Goal: Task Accomplishment & Management: Complete application form

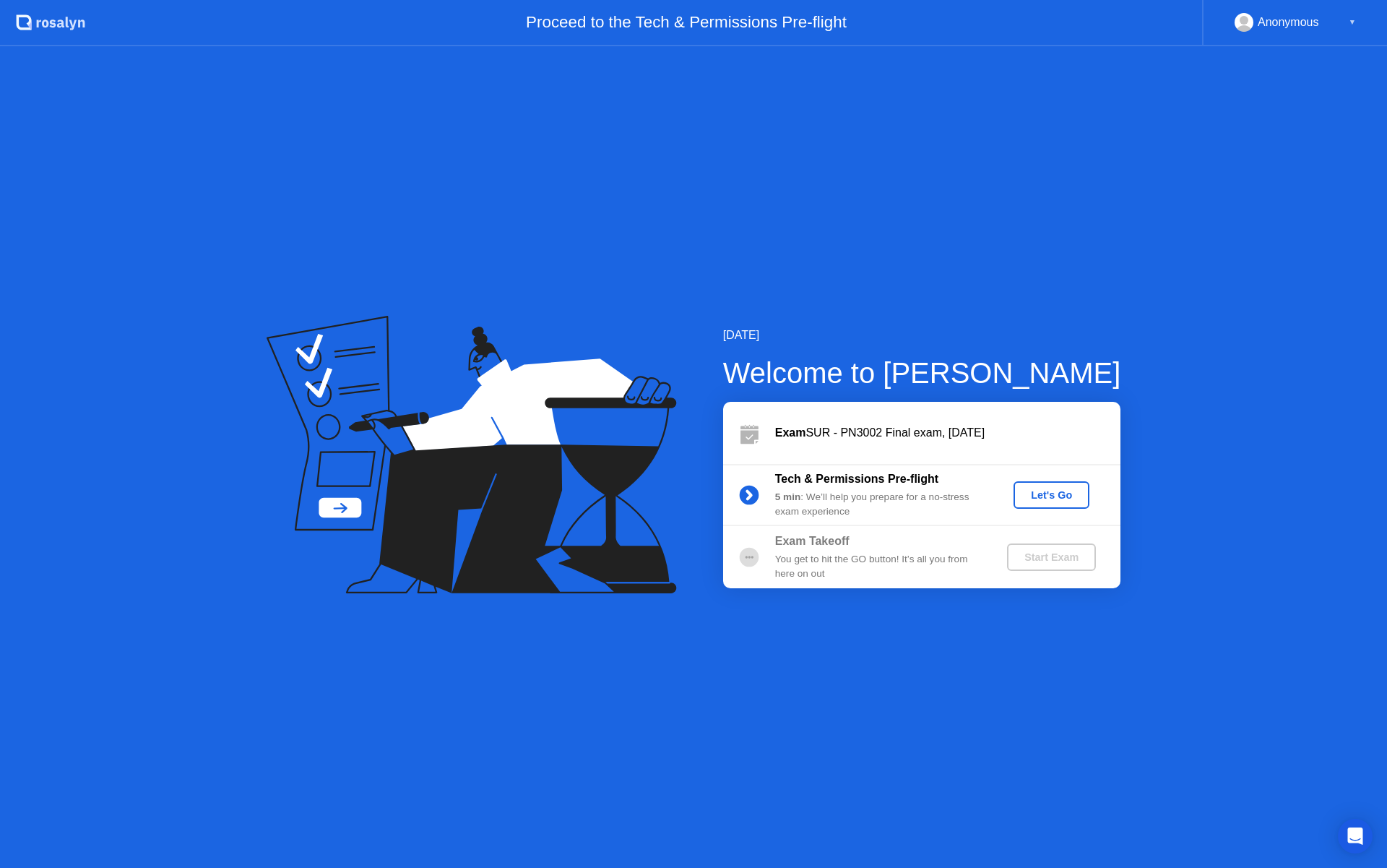
click at [1048, 490] on div "Let's Go" at bounding box center [1051, 494] width 64 height 11
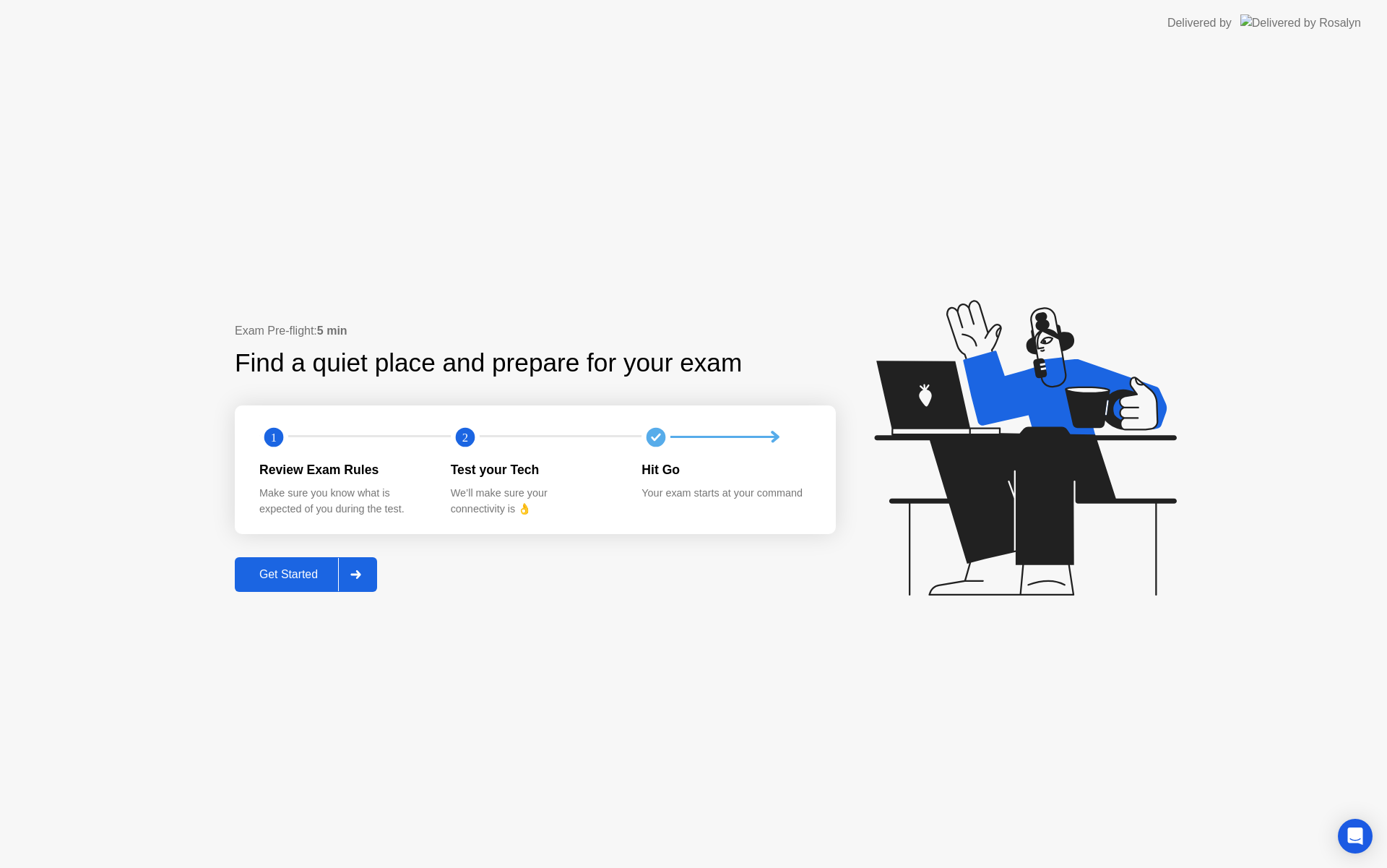
click at [372, 578] on div at bounding box center [356, 574] width 35 height 33
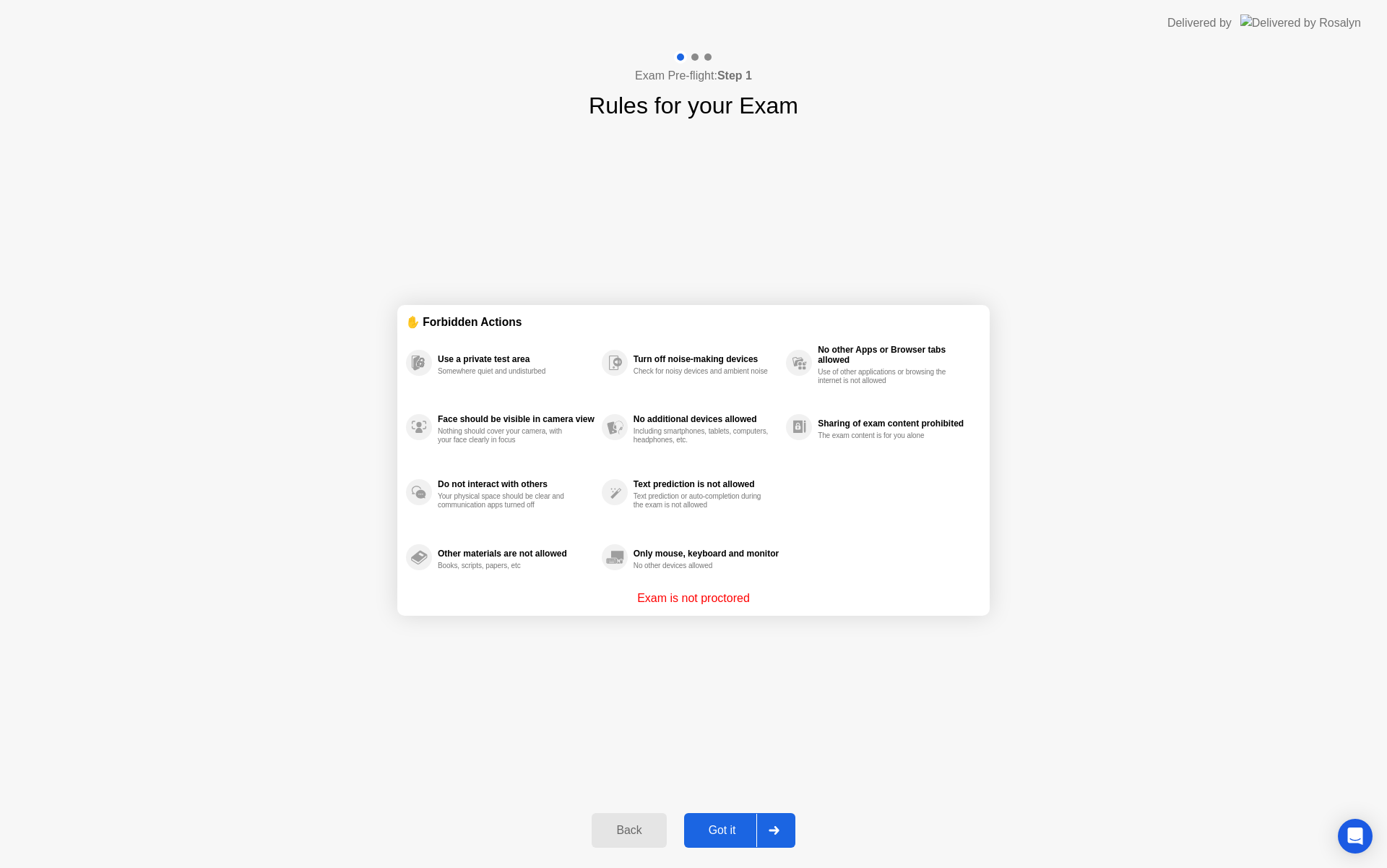
click at [767, 829] on div at bounding box center [774, 830] width 35 height 33
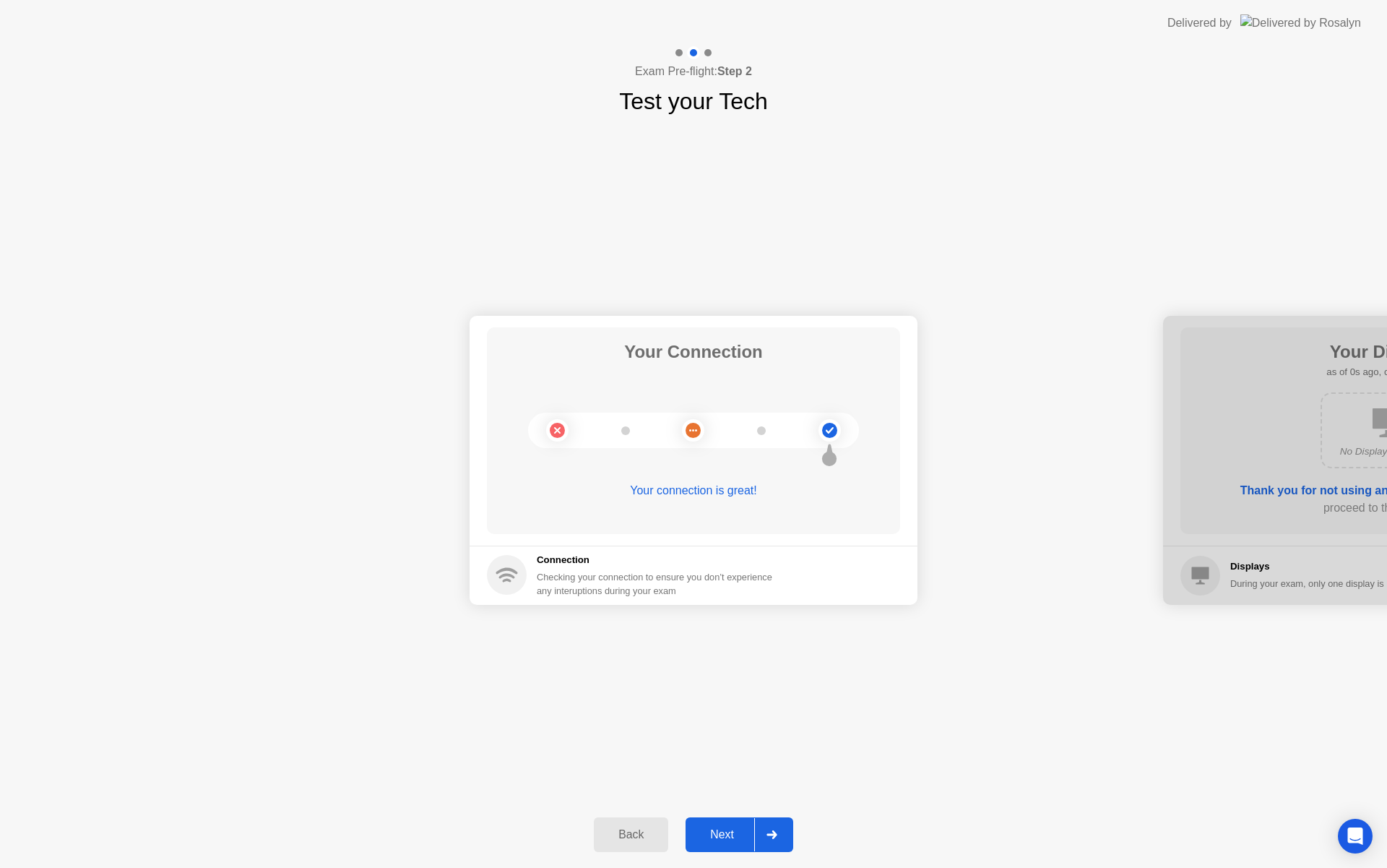
click at [767, 829] on div at bounding box center [772, 835] width 35 height 33
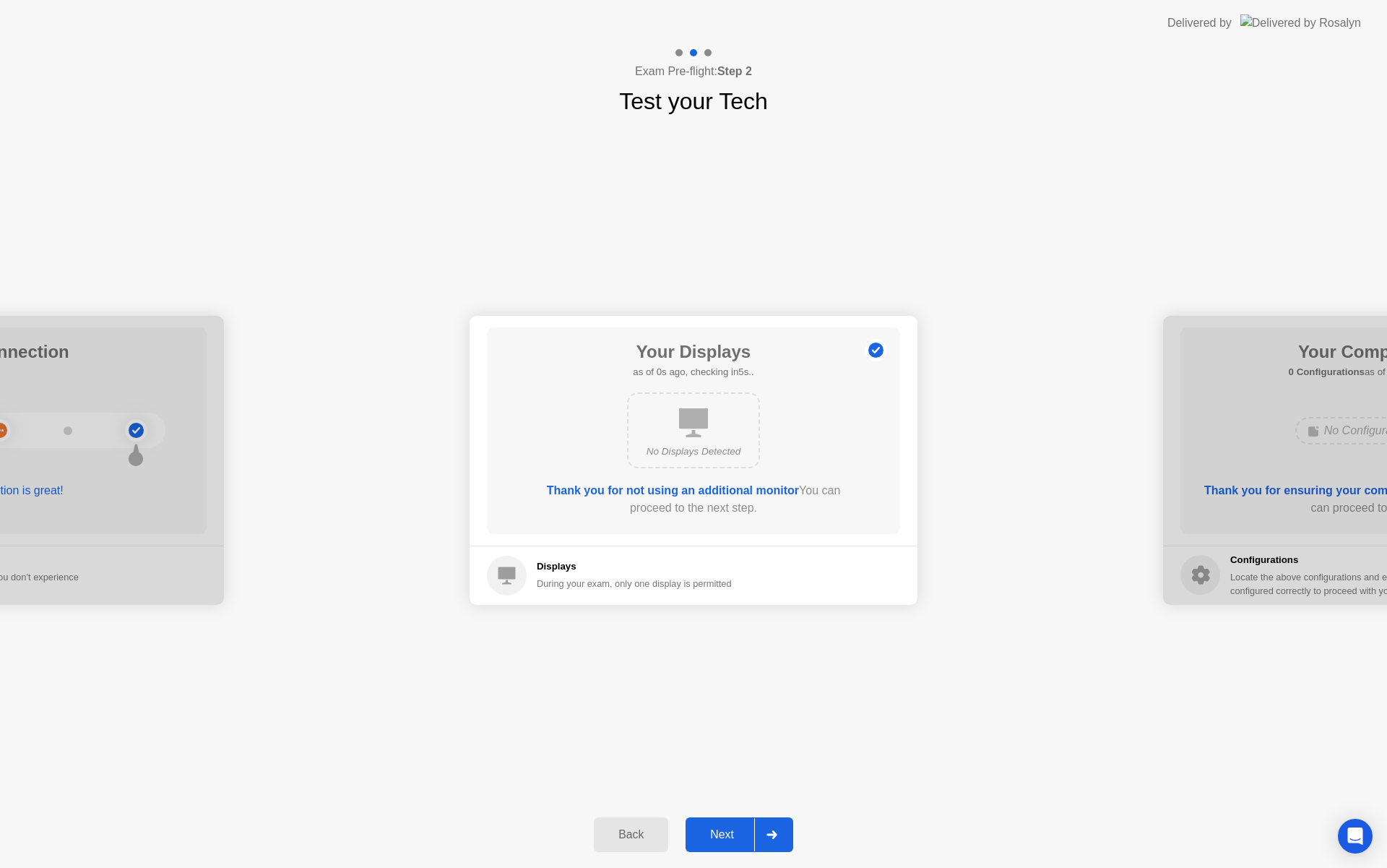
click at [767, 827] on div at bounding box center [772, 835] width 35 height 33
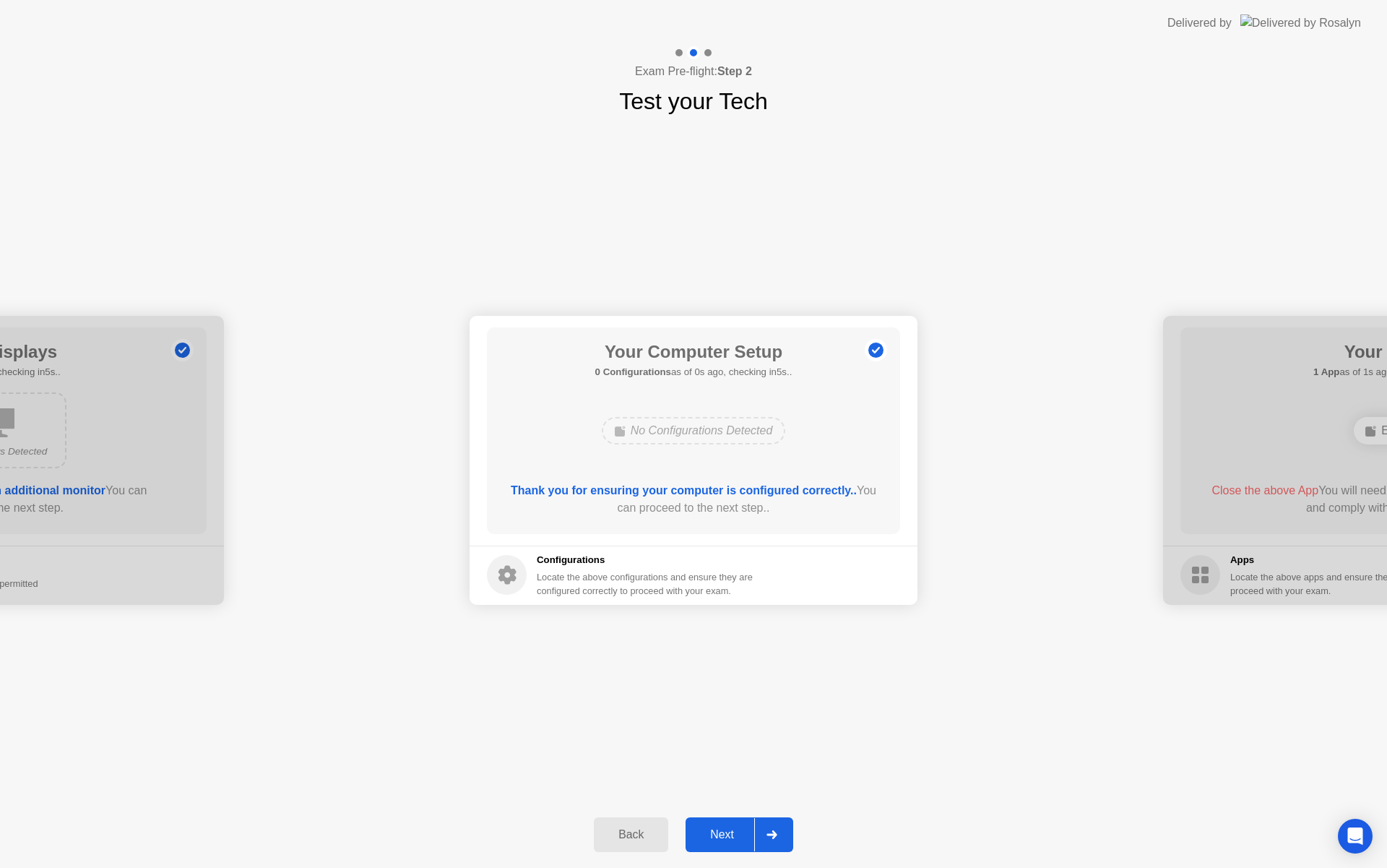
click at [767, 827] on div at bounding box center [772, 835] width 35 height 33
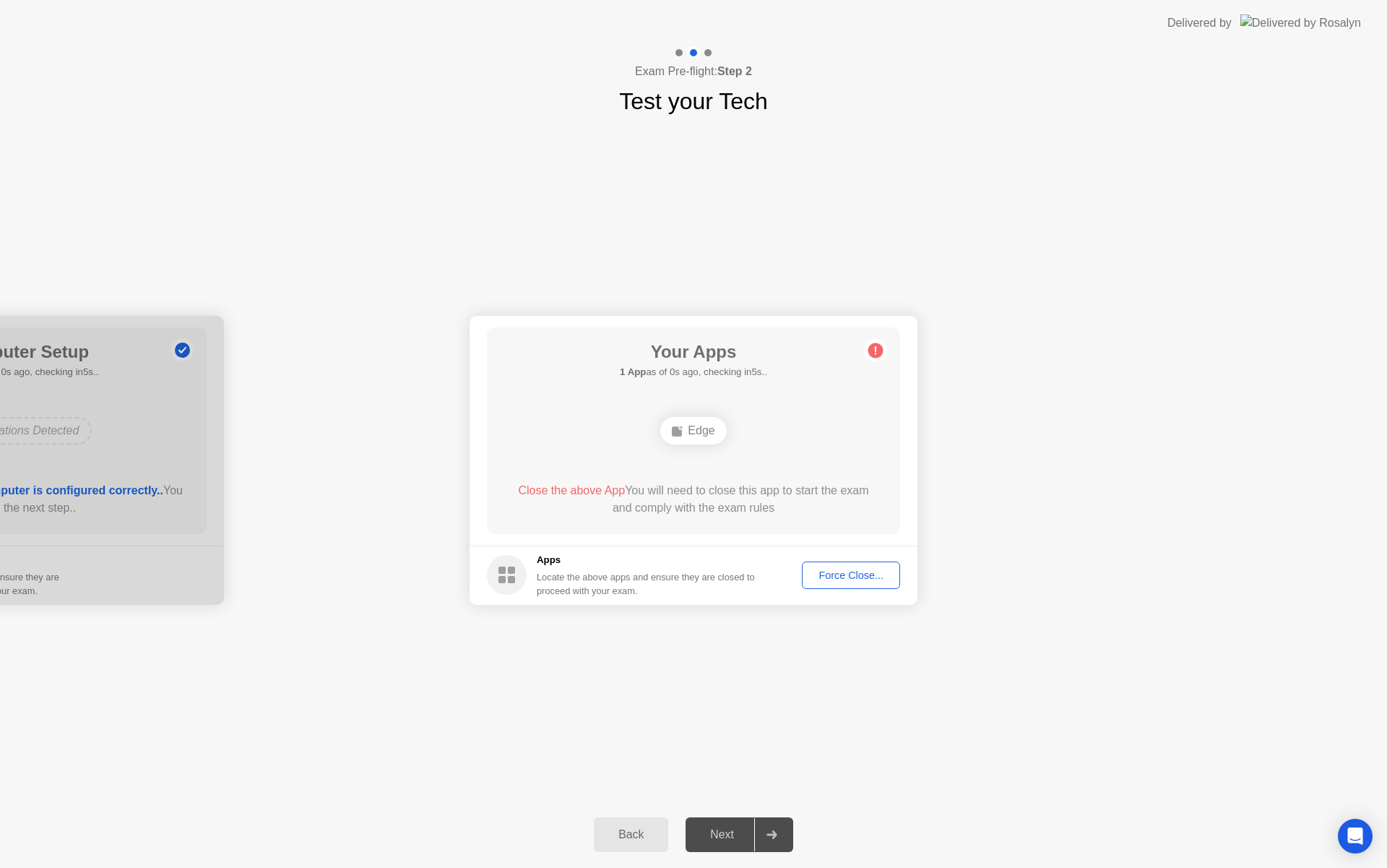
click at [767, 827] on div at bounding box center [772, 835] width 35 height 33
click at [854, 587] on button "Force Close..." at bounding box center [851, 575] width 98 height 27
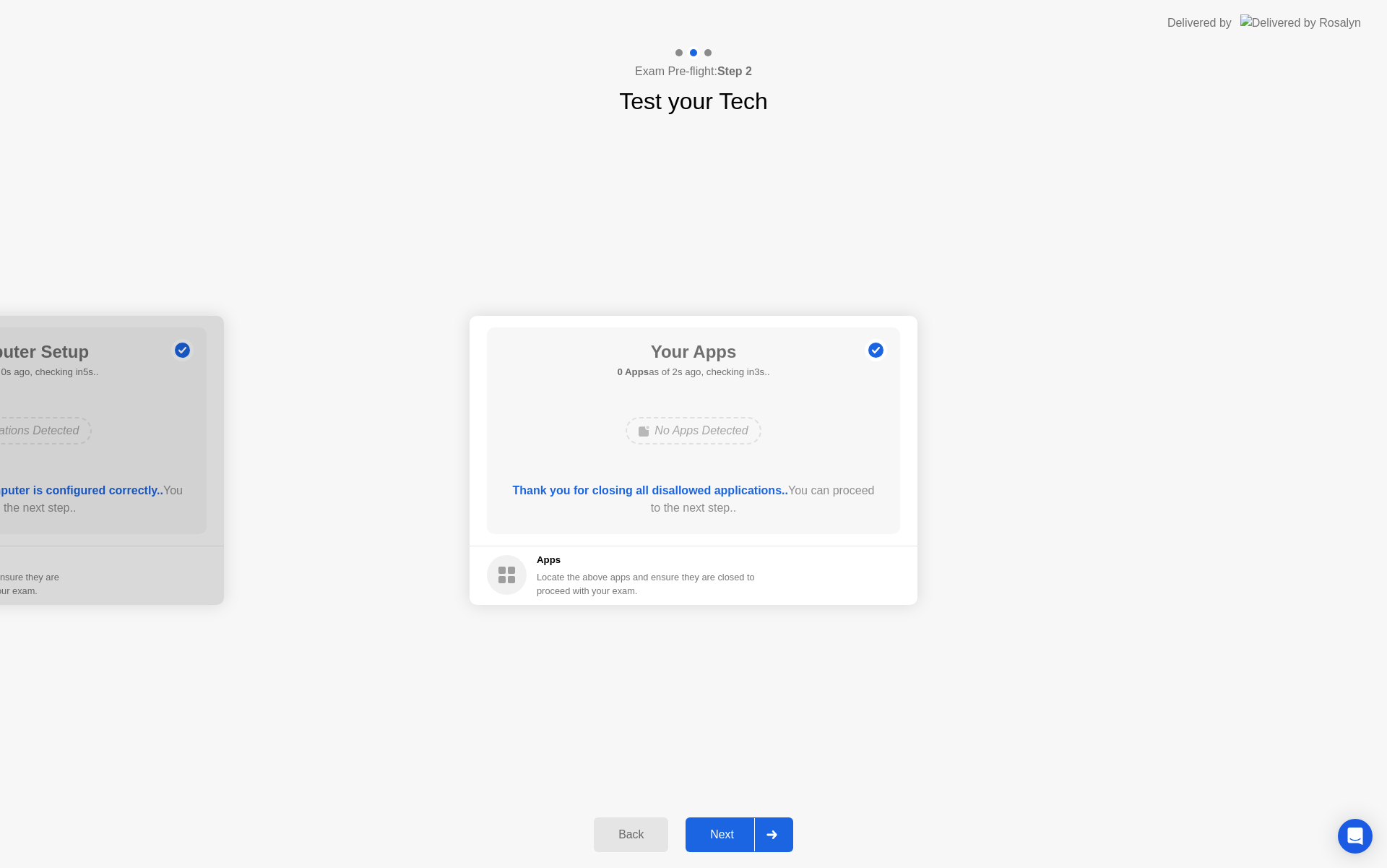
click at [742, 835] on div "Next" at bounding box center [722, 834] width 64 height 13
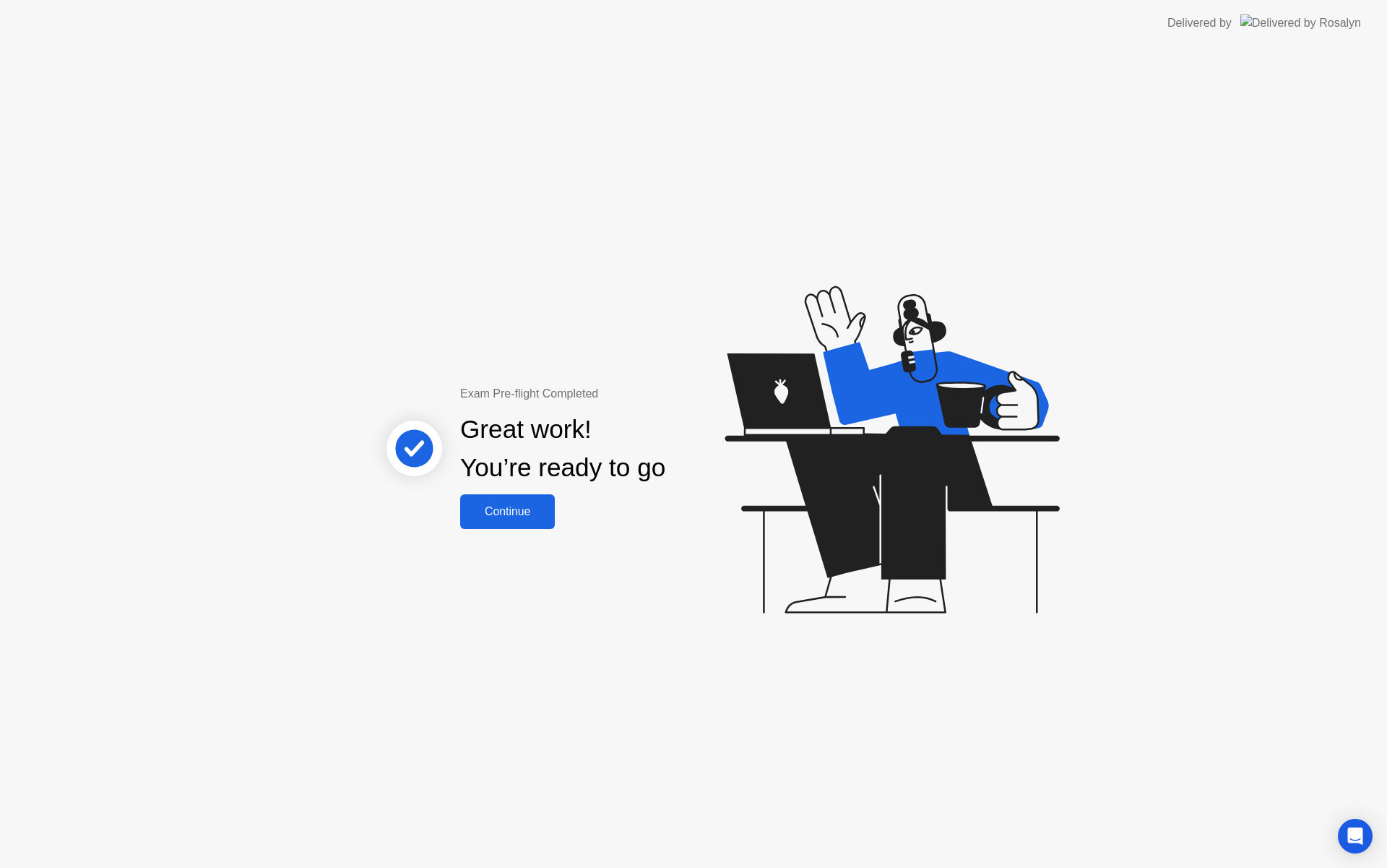
click at [490, 502] on button "Continue" at bounding box center [507, 512] width 95 height 35
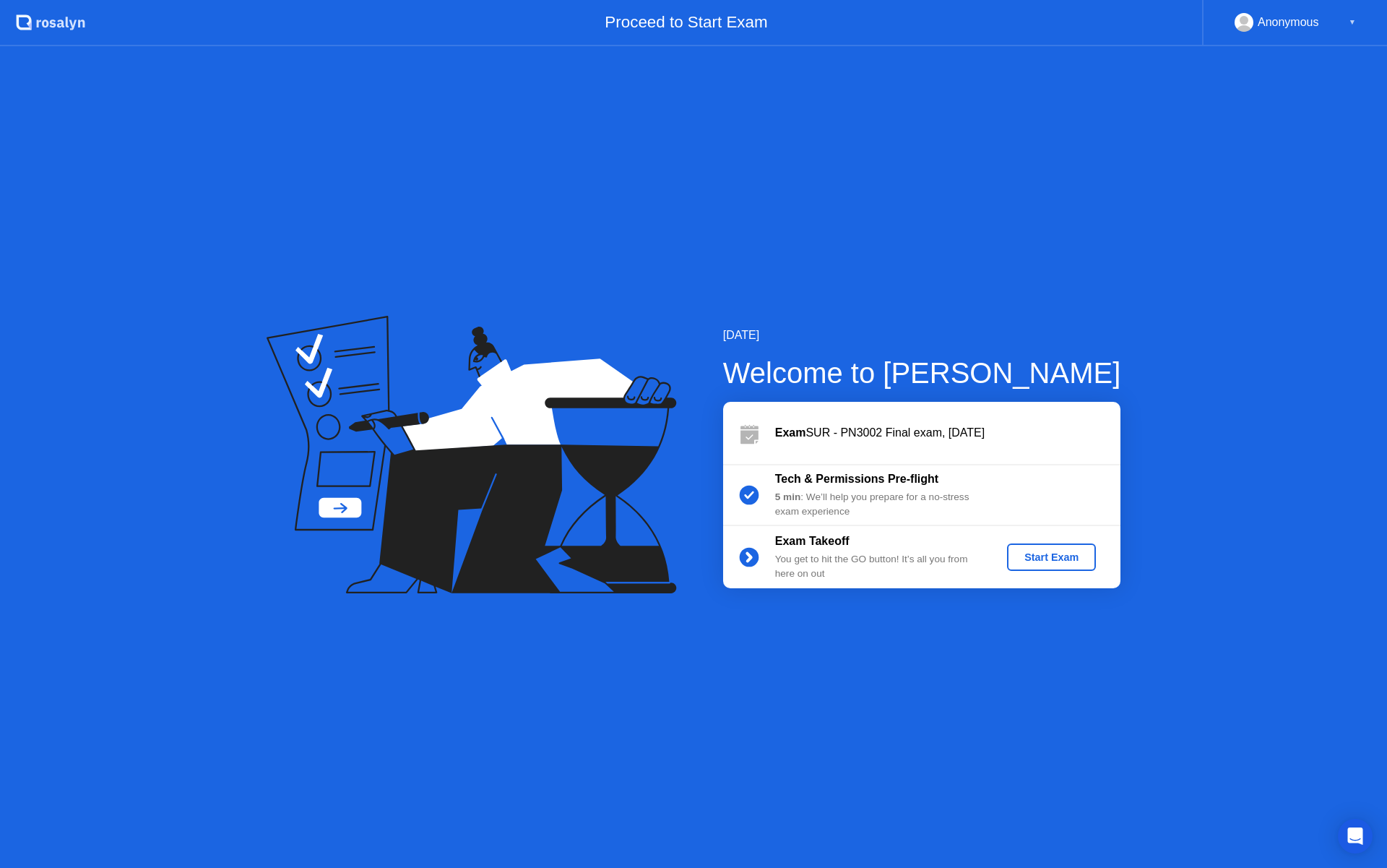
click at [1046, 562] on div "Start Exam" at bounding box center [1052, 556] width 77 height 11
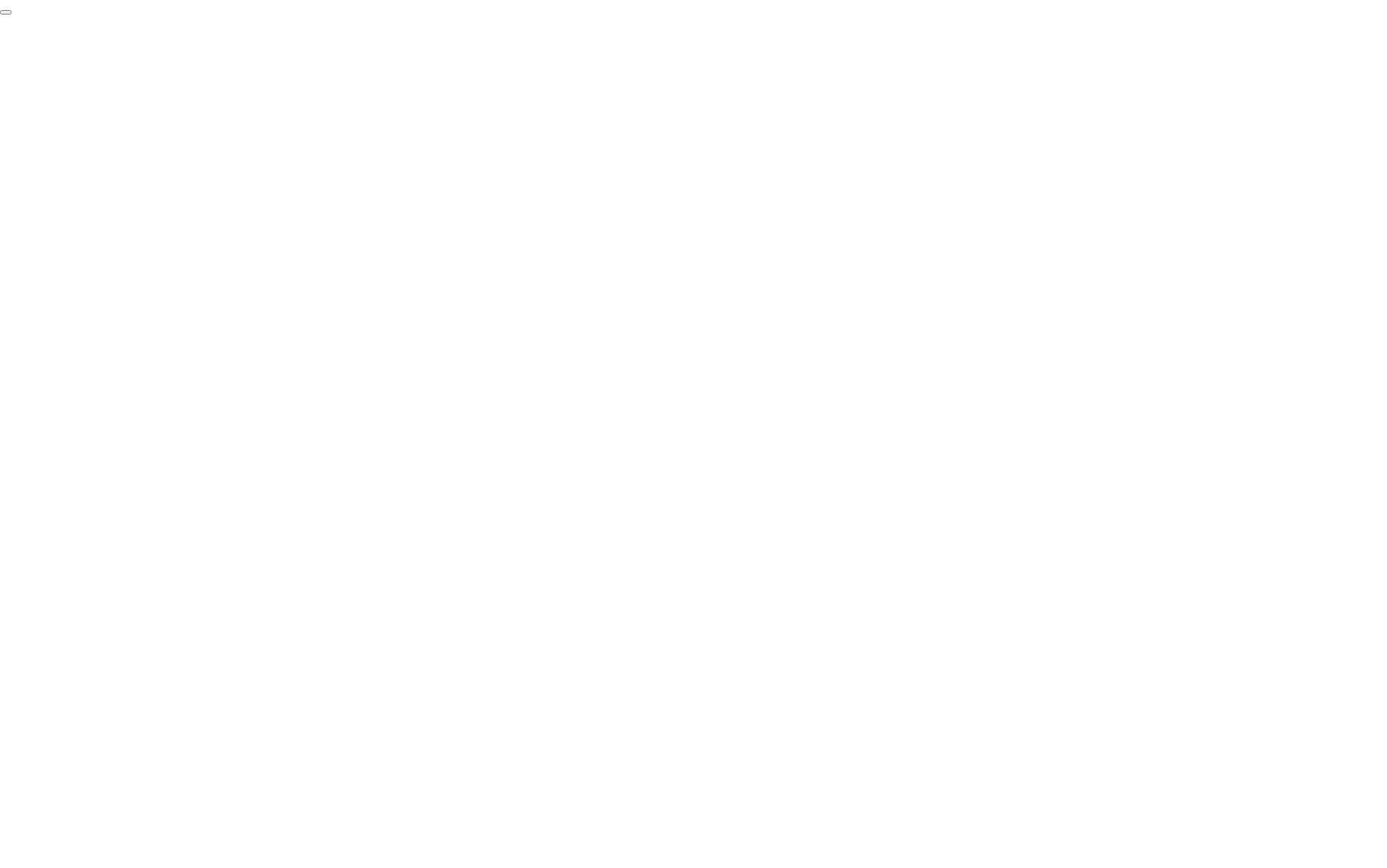
click div "End Proctoring Session"
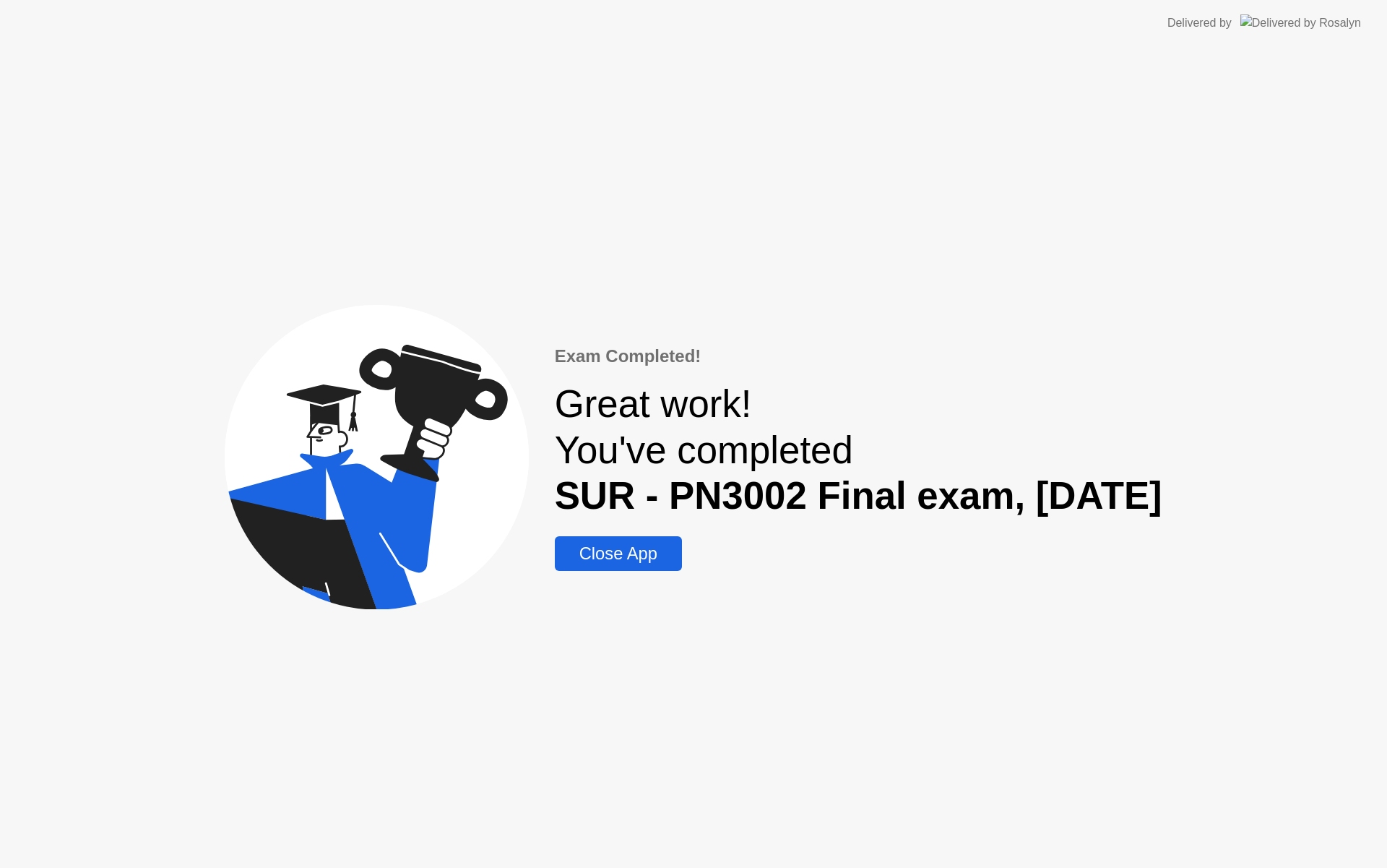
click at [559, 555] on div "Close App" at bounding box center [618, 553] width 119 height 20
